Goal: Task Accomplishment & Management: Manage account settings

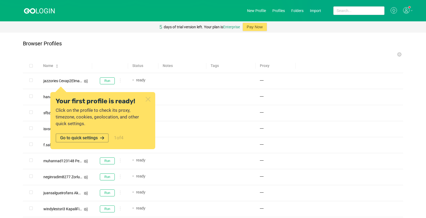
click at [90, 46] on div "Browser Profiles" at bounding box center [213, 46] width 381 height 11
click at [100, 139] on icon at bounding box center [102, 137] width 5 height 5
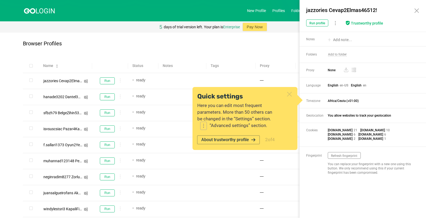
click at [320, 9] on icon at bounding box center [417, 11] width 4 height 4
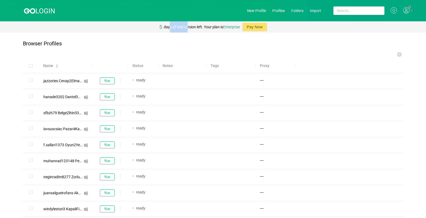
drag, startPoint x: 169, startPoint y: 27, endPoint x: 186, endPoint y: 26, distance: 16.8
click at [186, 26] on div "days of trial version left. Your plan is Enterprise" at bounding box center [202, 26] width 76 height 11
click at [180, 42] on div "Browser Profiles" at bounding box center [213, 46] width 381 height 11
click at [320, 10] on icon at bounding box center [412, 10] width 2 height 1
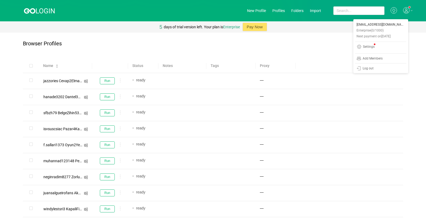
click at [301, 42] on div "Browser Profiles" at bounding box center [213, 46] width 381 height 11
click at [257, 10] on link "New Profile" at bounding box center [256, 11] width 19 height 4
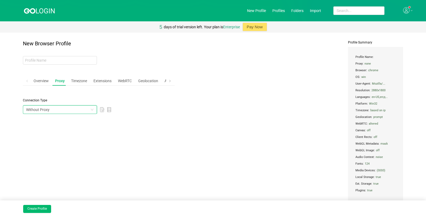
click at [84, 107] on div "Without Proxy" at bounding box center [58, 110] width 64 height 8
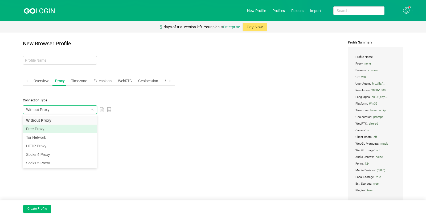
click at [40, 129] on li "Free Proxy" at bounding box center [60, 128] width 74 height 9
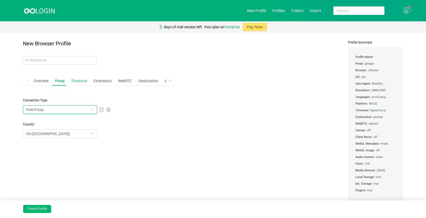
click at [76, 80] on div "Timezone" at bounding box center [79, 81] width 20 height 10
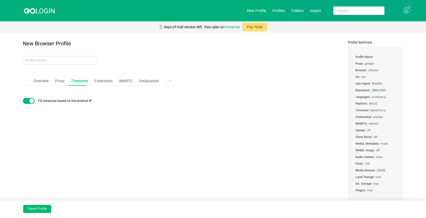
click at [164, 81] on div "Advanced" at bounding box center [174, 81] width 21 height 10
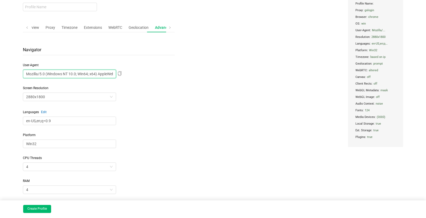
scroll to position [0, 107]
drag, startPoint x: 72, startPoint y: 75, endPoint x: 232, endPoint y: 75, distance: 159.9
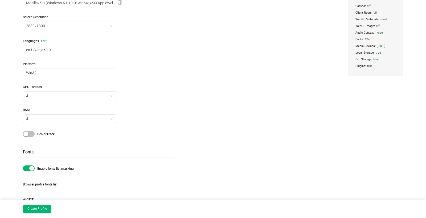
scroll to position [0, 0]
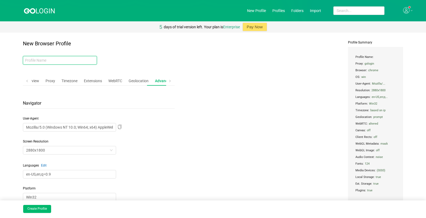
click at [47, 62] on input "text" at bounding box center [60, 60] width 74 height 9
paste input "adhhssfk Sivrihisarefendi4174!!"
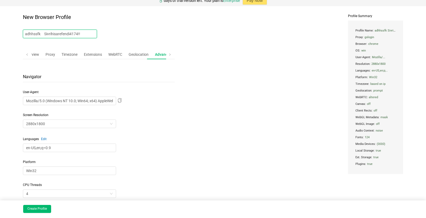
scroll to position [27, 0]
type input "adhhssfk Sivrihisarefendi4174!!"
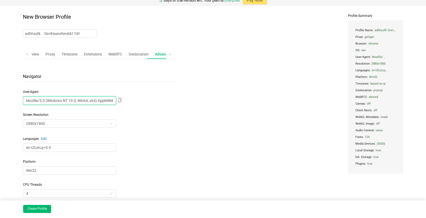
scroll to position [0, 107]
drag, startPoint x: 65, startPoint y: 101, endPoint x: 170, endPoint y: 101, distance: 105.0
click at [170, 101] on div "Mozilla/5.0 (Windows NT 10.0; Win64; x64) AppleWebKit/537.36 (KHTML, like Gecko…" at bounding box center [99, 100] width 152 height 9
click at [68, 101] on input "Mozilla/5.0 (Windows NT 10.0; Win64; x64) AppleWebKit/537.36 (KHTML, like Gecko…" at bounding box center [69, 100] width 93 height 9
drag, startPoint x: 74, startPoint y: 98, endPoint x: 71, endPoint y: 99, distance: 3.0
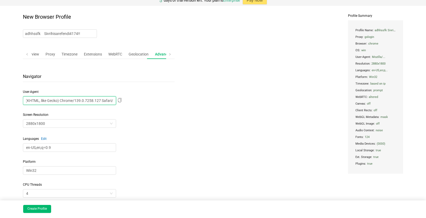
click at [71, 99] on input "Mozilla/5.0 (Windows NT 10.0; Win64; x64) AppleWebKit/537.36 (KHTML, like Gecko…" at bounding box center [69, 100] width 93 height 9
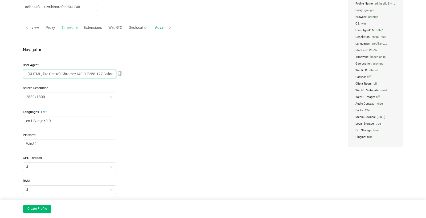
type input "Mozilla/5.0 (Windows NT 10.0; Win64; x64) AppleWebKit/537.36 (KHTML, like Gecko…"
click at [66, 27] on div "Timezone" at bounding box center [69, 28] width 20 height 10
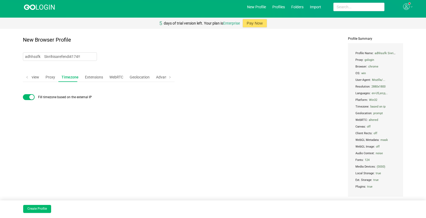
click at [29, 98] on button "button" at bounding box center [29, 97] width 12 height 6
click at [56, 112] on div at bounding box center [63, 112] width 75 height 8
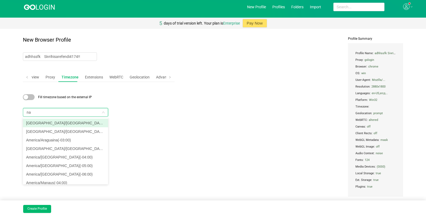
type input "nai"
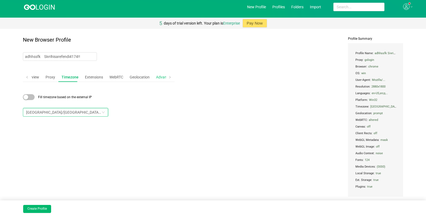
click at [159, 78] on div "Advanced" at bounding box center [164, 77] width 21 height 10
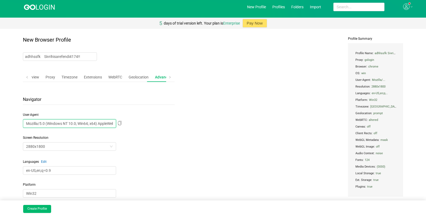
scroll to position [0, 107]
drag, startPoint x: 59, startPoint y: 122, endPoint x: 266, endPoint y: 123, distance: 207.3
click at [80, 126] on input "Mozilla/5.0 (Windows NT 10.0; Win64; x64) AppleWebKit/537.36 (KHTML, like Gecko…" at bounding box center [69, 123] width 93 height 9
drag, startPoint x: 81, startPoint y: 121, endPoint x: 78, endPoint y: 121, distance: 2.9
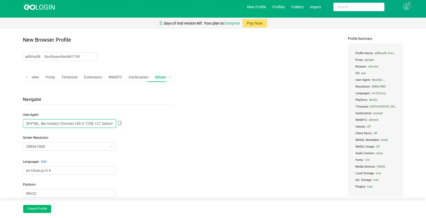
click at [78, 121] on input "Mozilla/5.0 (Windows NT 10.0; Win64; x64) AppleWebKit/537.36 (KHTML, like Gecko…" at bounding box center [69, 123] width 93 height 9
type input "Mozilla/5.0 (Windows NT 10.0; Win64; x64) AppleWebKit/537.36 (KHTML, like Gecko…"
click at [43, 204] on button "Create Profile" at bounding box center [37, 209] width 28 height 8
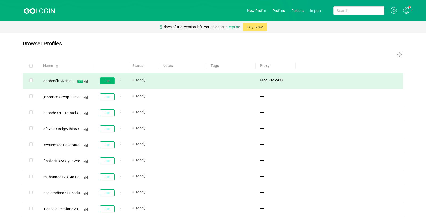
click at [106, 80] on button "Run" at bounding box center [107, 80] width 15 height 7
click at [266, 80] on span "Free Proxy US" at bounding box center [271, 80] width 23 height 6
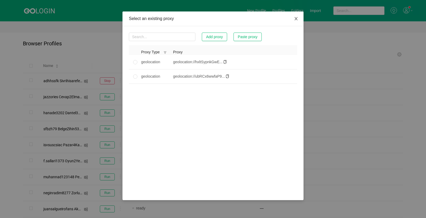
click at [297, 17] on icon "icon: close" at bounding box center [296, 19] width 4 height 4
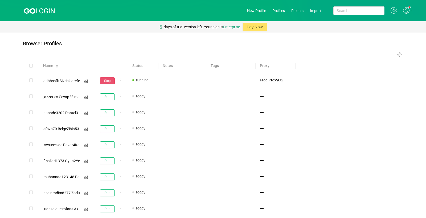
click at [107, 82] on button "Stop" at bounding box center [107, 80] width 15 height 7
click at [274, 80] on span "Free Proxy US" at bounding box center [271, 80] width 23 height 6
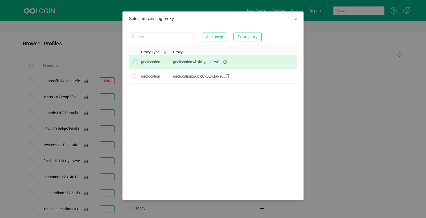
click at [135, 64] on input "radio" at bounding box center [135, 62] width 4 height 4
radio input "true"
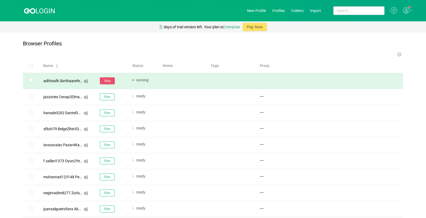
click at [106, 79] on button "Stop" at bounding box center [107, 80] width 15 height 7
click at [108, 82] on button "Stop" at bounding box center [107, 80] width 15 height 7
click at [320, 9] on div at bounding box center [408, 10] width 10 height 7
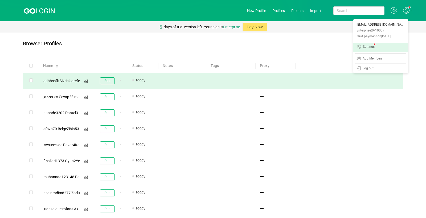
click at [320, 47] on div "Settings" at bounding box center [369, 47] width 12 height 4
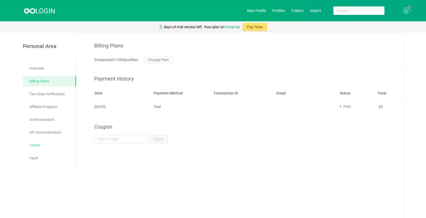
click at [39, 143] on link "Cache" at bounding box center [50, 145] width 43 height 11
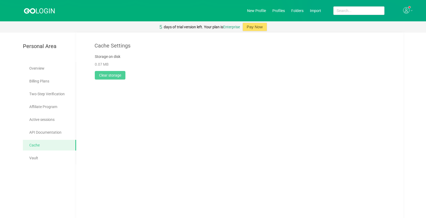
click at [109, 72] on button "Clear storage" at bounding box center [110, 75] width 31 height 9
click at [139, 98] on button "Yes" at bounding box center [141, 99] width 10 height 6
click at [39, 68] on link "Overview" at bounding box center [50, 68] width 43 height 11
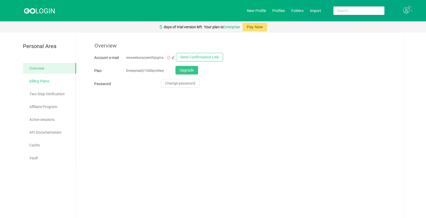
click at [43, 81] on link "Billing Plans" at bounding box center [50, 81] width 43 height 11
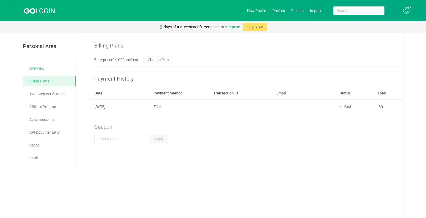
click at [40, 65] on link "Overview" at bounding box center [50, 68] width 43 height 11
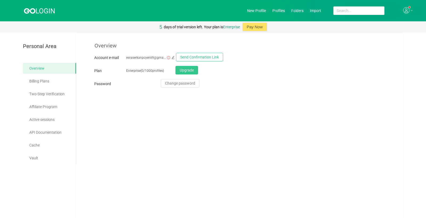
click at [39, 48] on span "Personal Area" at bounding box center [40, 46] width 34 height 6
click at [285, 9] on link "Profiles" at bounding box center [279, 11] width 13 height 4
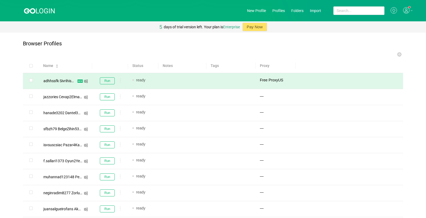
click at [270, 80] on span "Free Proxy US" at bounding box center [271, 80] width 23 height 6
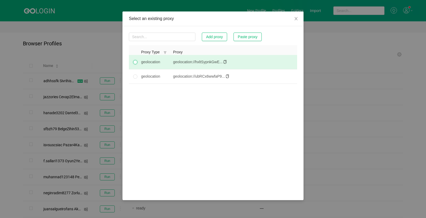
click at [135, 64] on input "radio" at bounding box center [135, 62] width 4 height 4
radio input "true"
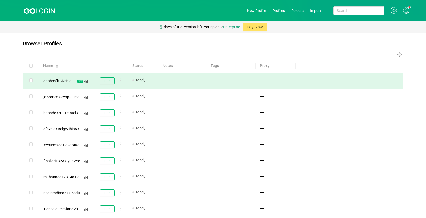
click at [93, 81] on td "Run" at bounding box center [110, 81] width 36 height 16
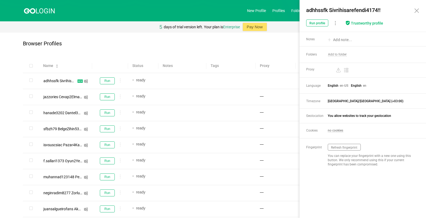
click at [320, 22] on icon at bounding box center [335, 23] width 1 height 4
click at [320, 42] on link "Settings" at bounding box center [345, 42] width 28 height 9
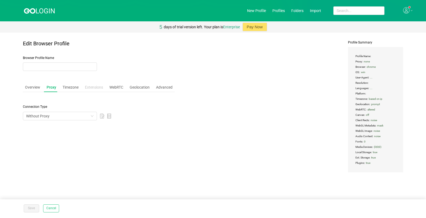
type input "adhhssfk Sivrihisarefendi4174!!"
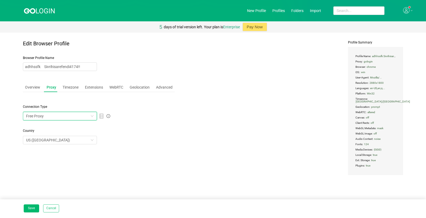
click at [57, 113] on div "Free Proxy" at bounding box center [58, 116] width 64 height 8
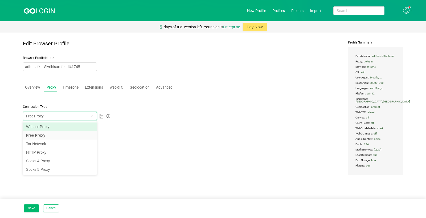
click at [47, 128] on li "Without Proxy" at bounding box center [60, 126] width 74 height 9
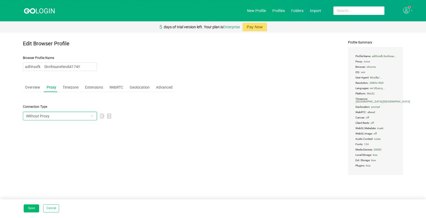
click at [159, 112] on div "Without Proxy" at bounding box center [99, 116] width 152 height 9
click at [33, 204] on button "Save" at bounding box center [31, 208] width 15 height 8
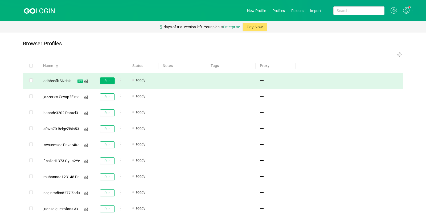
click at [109, 80] on button "Run" at bounding box center [107, 80] width 15 height 7
click at [30, 79] on input "checkbox" at bounding box center [30, 79] width 3 height 3
checkbox input "true"
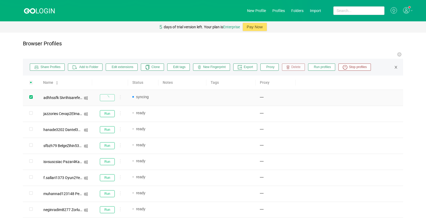
click at [295, 67] on span "Delete" at bounding box center [295, 67] width 11 height 5
click at [320, 89] on button "Yes" at bounding box center [323, 90] width 10 height 6
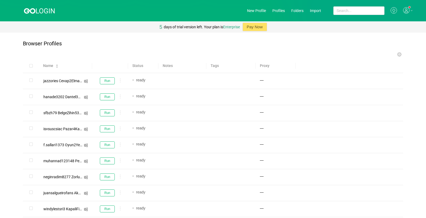
click at [320, 10] on icon at bounding box center [412, 10] width 2 height 1
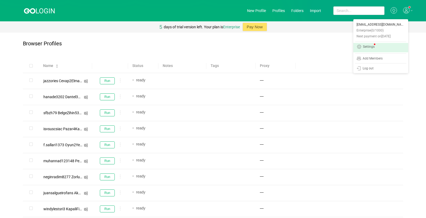
click at [320, 48] on div "Settings" at bounding box center [369, 47] width 12 height 4
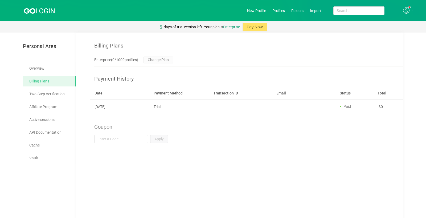
drag, startPoint x: 94, startPoint y: 2, endPoint x: 15, endPoint y: 39, distance: 88.0
click at [15, 39] on main "Personal Area Overview Billing Plans Two-Step Verification Affiliate Program Ac…" at bounding box center [213, 142] width 426 height 218
click at [133, 31] on div "5 days of trial version left. Your plan is Enterprise Pay Now" at bounding box center [213, 26] width 426 height 11
click at [38, 68] on link "Overview" at bounding box center [50, 68] width 43 height 11
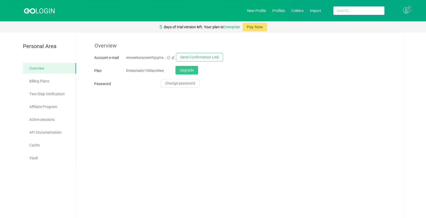
drag, startPoint x: 44, startPoint y: 46, endPoint x: 52, endPoint y: 46, distance: 8.3
click at [45, 46] on span "Personal Area" at bounding box center [40, 46] width 34 height 6
click at [284, 11] on link "Profiles" at bounding box center [279, 11] width 13 height 4
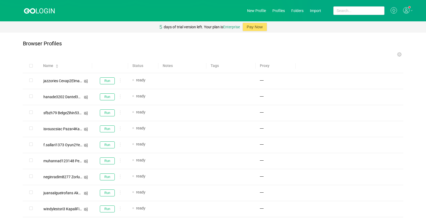
drag, startPoint x: 2, startPoint y: 0, endPoint x: 390, endPoint y: 11, distance: 388.1
click at [320, 11] on icon at bounding box center [394, 10] width 2 height 3
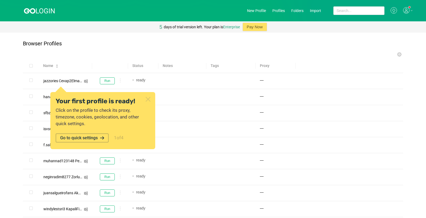
click at [320, 11] on icon at bounding box center [394, 10] width 2 height 3
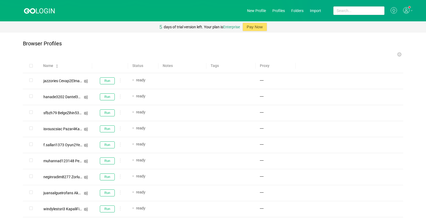
click at [320, 10] on icon at bounding box center [394, 10] width 2 height 3
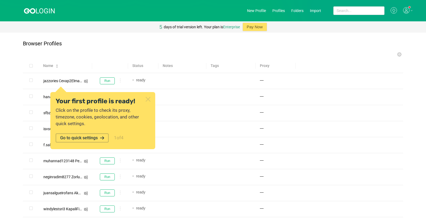
click at [92, 139] on button "Go to quick settings" at bounding box center [82, 137] width 53 height 9
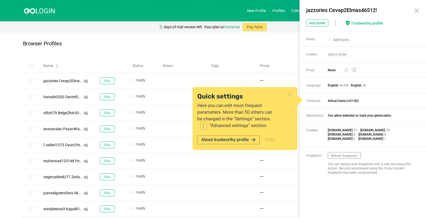
click at [236, 141] on button "About trustworthy profile" at bounding box center [228, 139] width 63 height 9
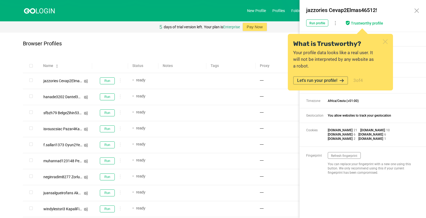
click at [320, 76] on button "Let's run your profile!" at bounding box center [320, 80] width 55 height 8
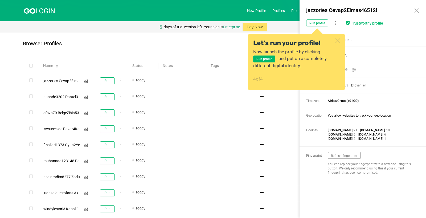
click at [272, 60] on button "Run profile" at bounding box center [264, 58] width 22 height 7
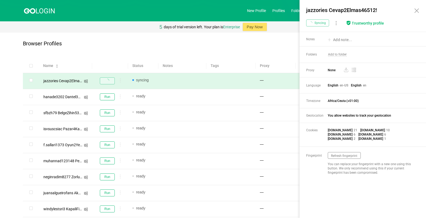
click at [107, 81] on div at bounding box center [109, 80] width 27 height 7
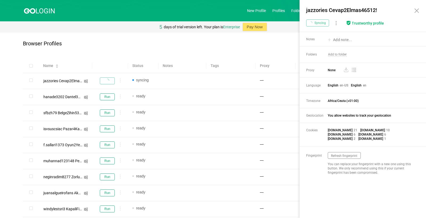
click at [320, 9] on icon at bounding box center [417, 10] width 6 height 6
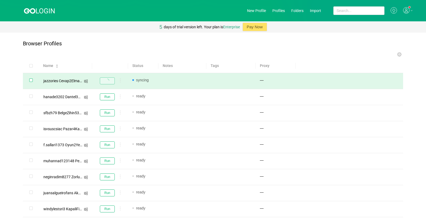
click at [31, 80] on input "checkbox" at bounding box center [30, 79] width 3 height 3
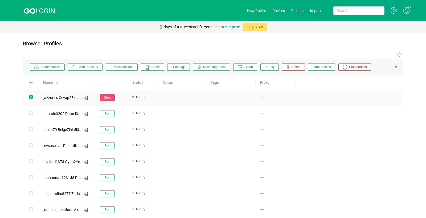
click at [111, 99] on button "Stop" at bounding box center [107, 97] width 15 height 7
click at [32, 98] on input "checkbox" at bounding box center [30, 96] width 3 height 3
checkbox input "false"
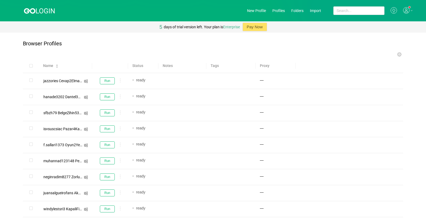
click at [223, 26] on link "Enterprise" at bounding box center [231, 27] width 17 height 4
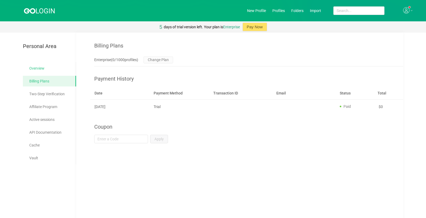
click at [38, 68] on link "Overview" at bounding box center [50, 68] width 43 height 11
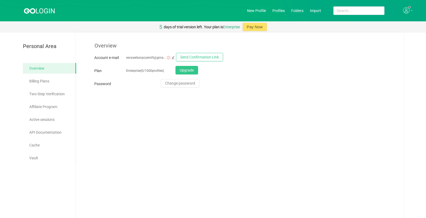
drag, startPoint x: 6, startPoint y: 0, endPoint x: 411, endPoint y: 8, distance: 405.7
click at [320, 8] on div at bounding box center [408, 10] width 10 height 7
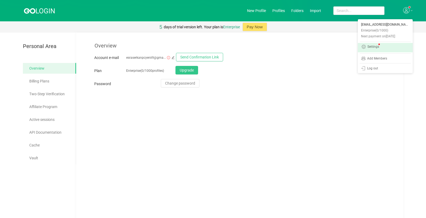
click at [320, 49] on div "Settings" at bounding box center [374, 47] width 12 height 4
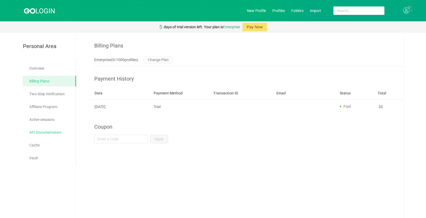
click at [41, 132] on link "API Documentation" at bounding box center [50, 132] width 43 height 11
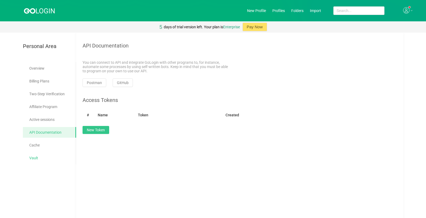
click at [34, 156] on link "Vault" at bounding box center [50, 157] width 43 height 11
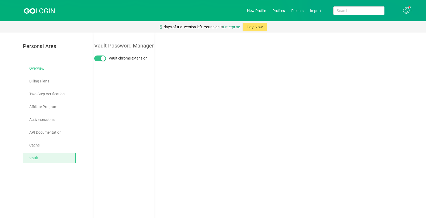
click at [41, 68] on link "Overview" at bounding box center [50, 68] width 43 height 11
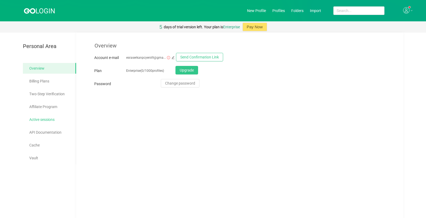
click at [52, 119] on link "Active sessions" at bounding box center [50, 119] width 43 height 11
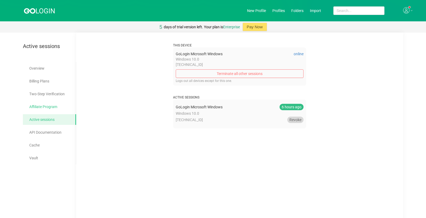
click at [45, 105] on link "Affiliate Program" at bounding box center [50, 106] width 43 height 11
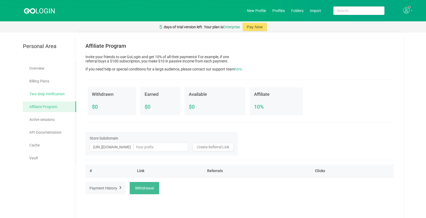
click at [47, 94] on link "Two-Step Verification" at bounding box center [50, 93] width 43 height 11
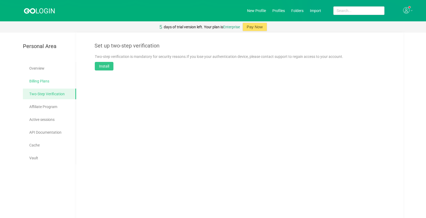
click at [46, 80] on link "Billing Plans" at bounding box center [50, 81] width 43 height 11
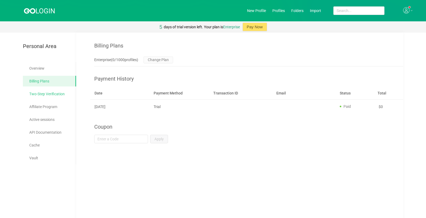
click at [44, 93] on link "Two-Step Verification" at bounding box center [50, 93] width 43 height 11
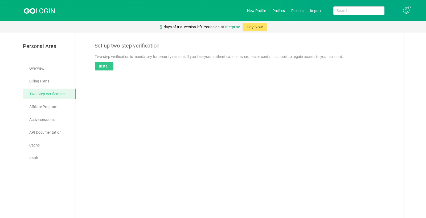
click at [42, 75] on ul "Overview Billing Plans Two-Step Verification Affiliate Program Active sessions …" at bounding box center [49, 113] width 53 height 102
click at [41, 80] on link "Billing Plans" at bounding box center [50, 81] width 43 height 11
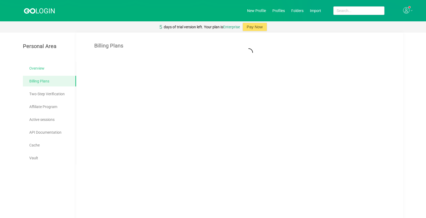
click at [42, 69] on link "Overview" at bounding box center [50, 68] width 43 height 11
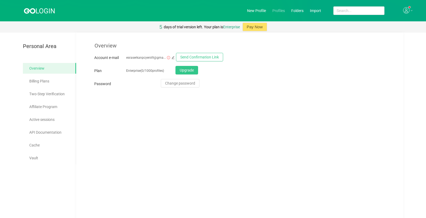
click at [281, 10] on link "Profiles" at bounding box center [279, 11] width 13 height 4
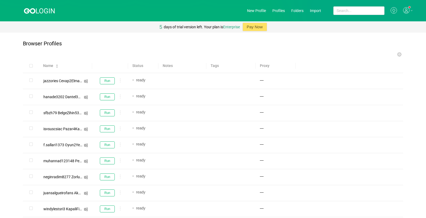
click at [320, 9] on div at bounding box center [408, 10] width 10 height 7
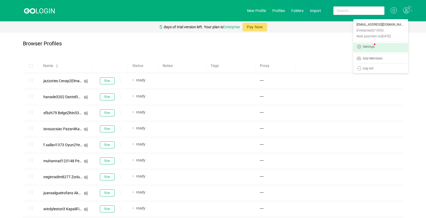
click at [320, 46] on div "Settings" at bounding box center [369, 47] width 12 height 4
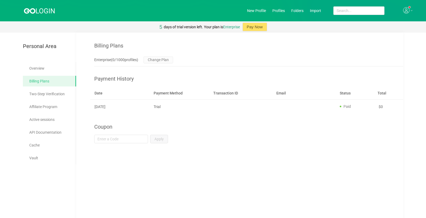
click at [320, 11] on icon at bounding box center [412, 10] width 2 height 1
click at [246, 46] on div "Billing Plans" at bounding box center [248, 41] width 309 height 16
